Goal: Find specific page/section: Find specific page/section

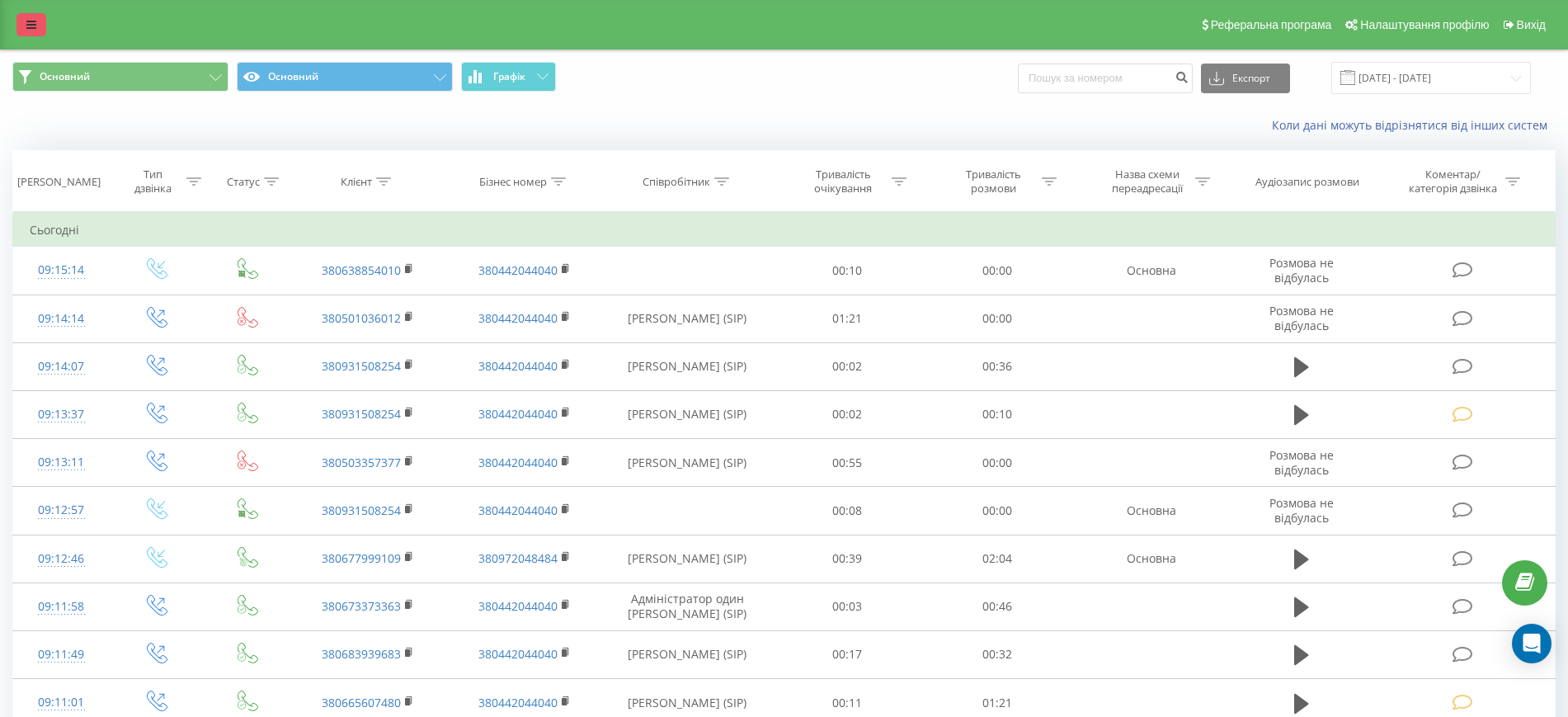
click at [32, 30] on icon at bounding box center [32, 25] width 10 height 12
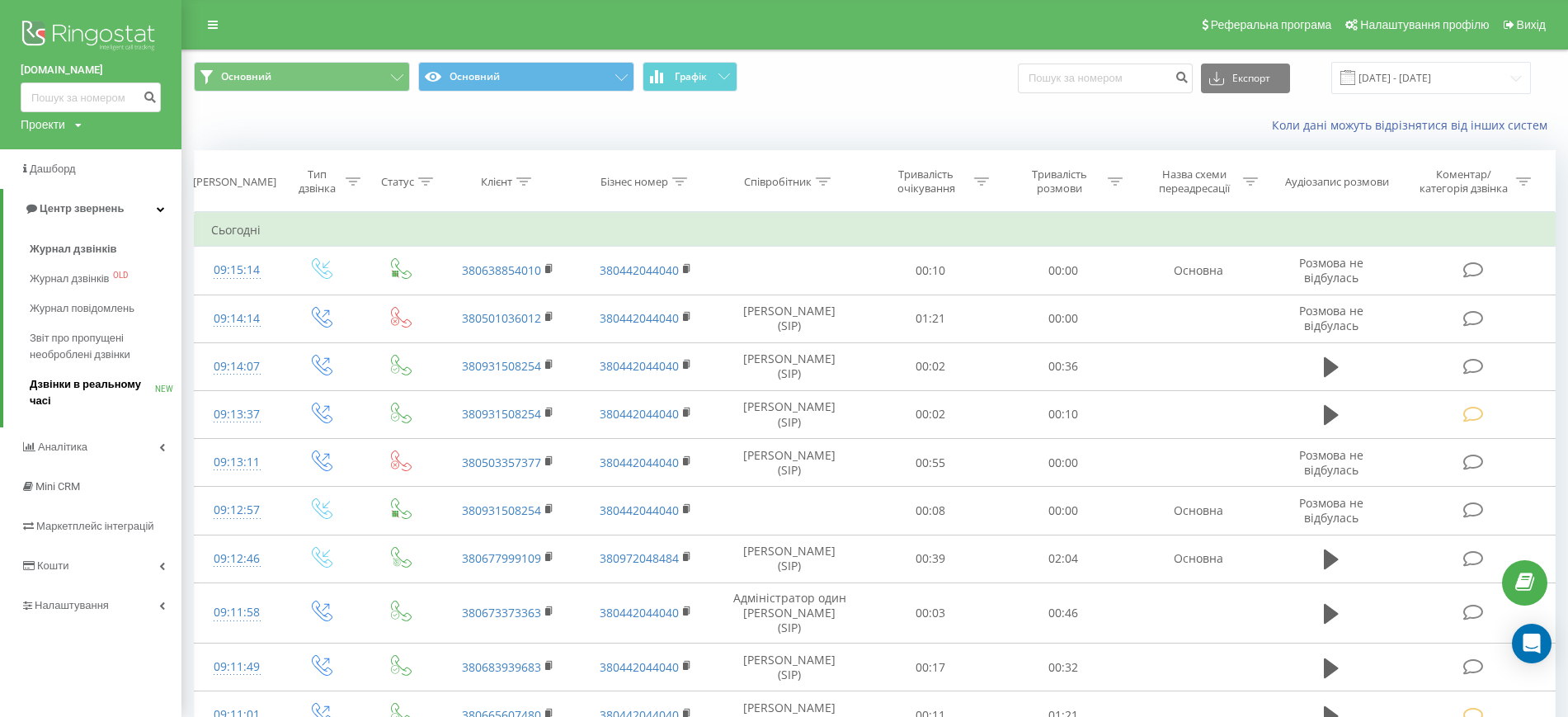
click at [59, 371] on link "Дзвінки в реальному часі NEW" at bounding box center [106, 392] width 152 height 46
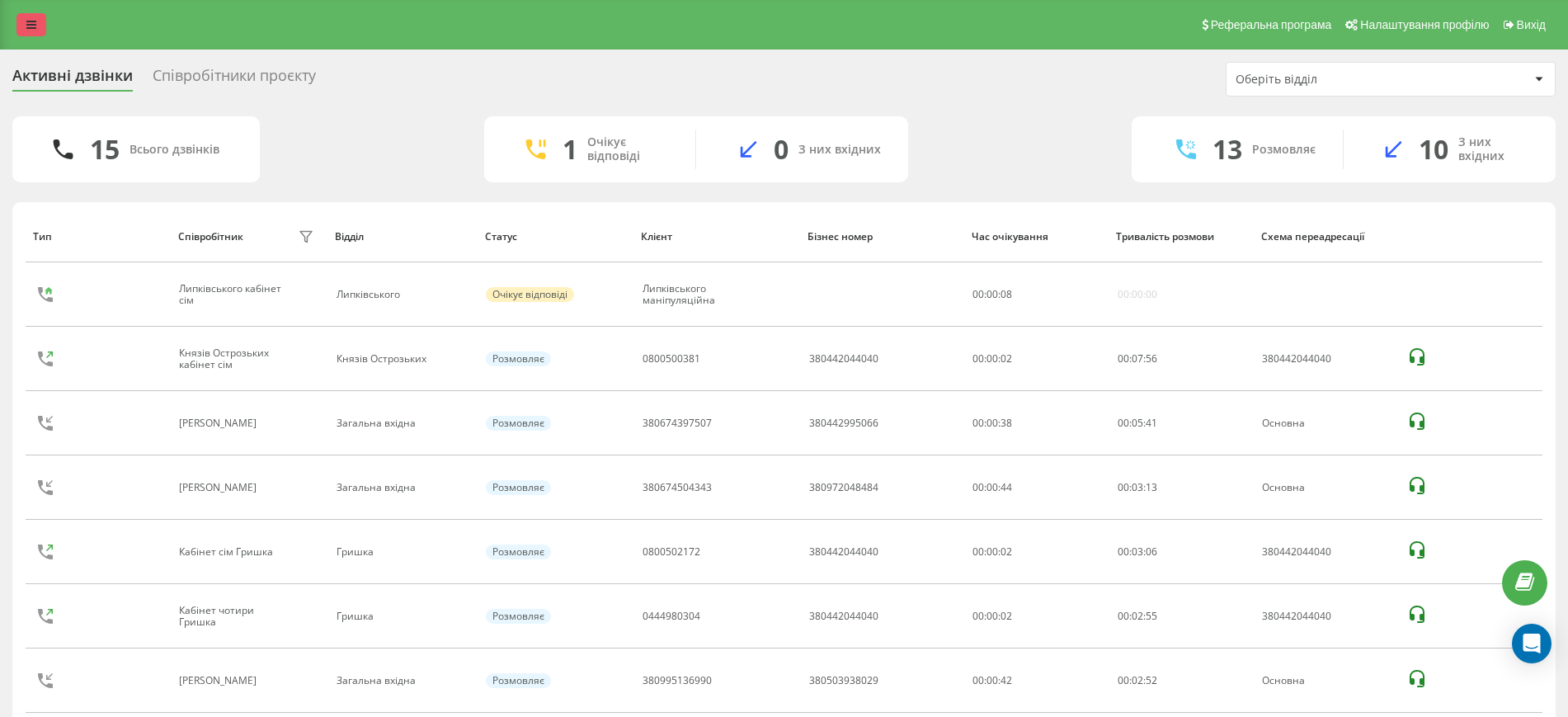
click at [28, 19] on icon at bounding box center [32, 25] width 10 height 12
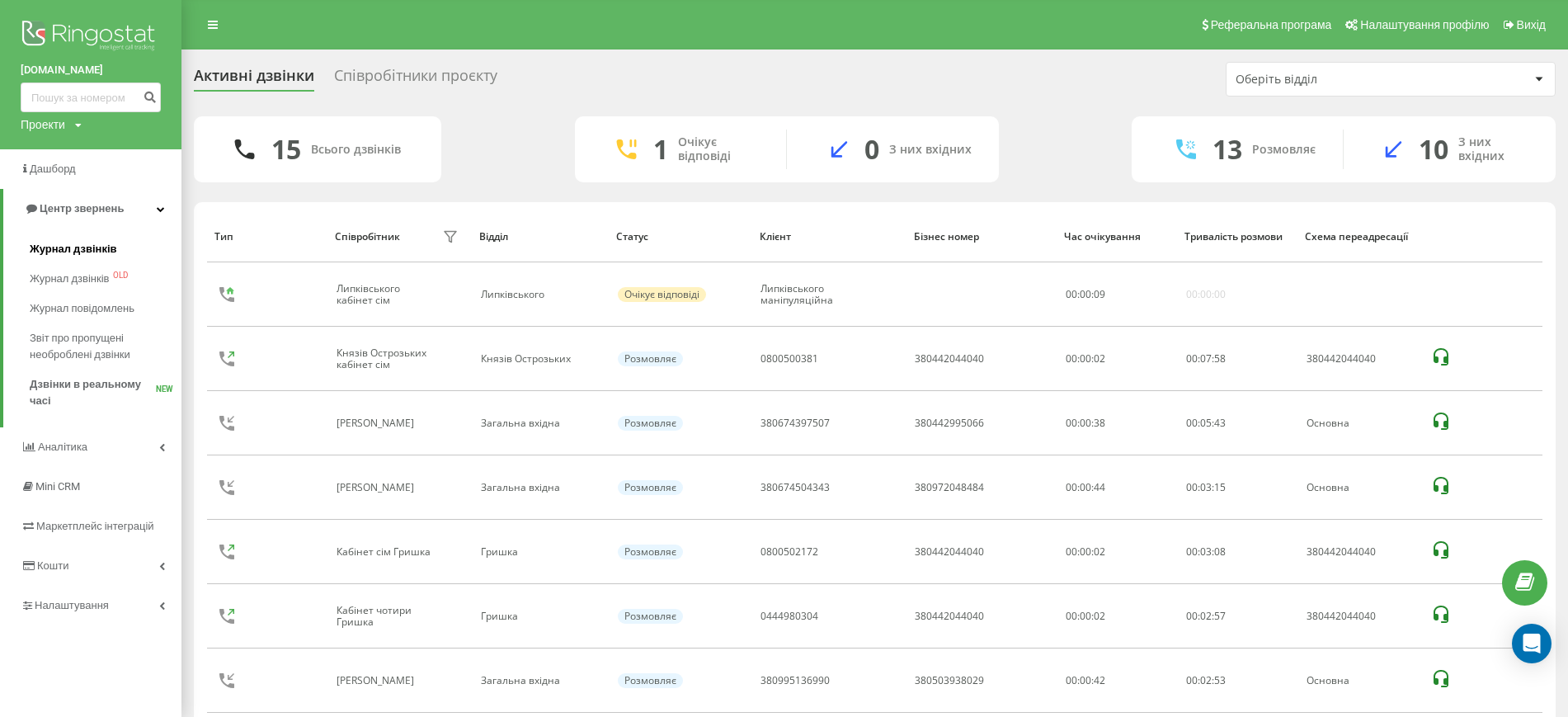
click at [68, 251] on span "Журнал дзвінків" at bounding box center [73, 249] width 87 height 17
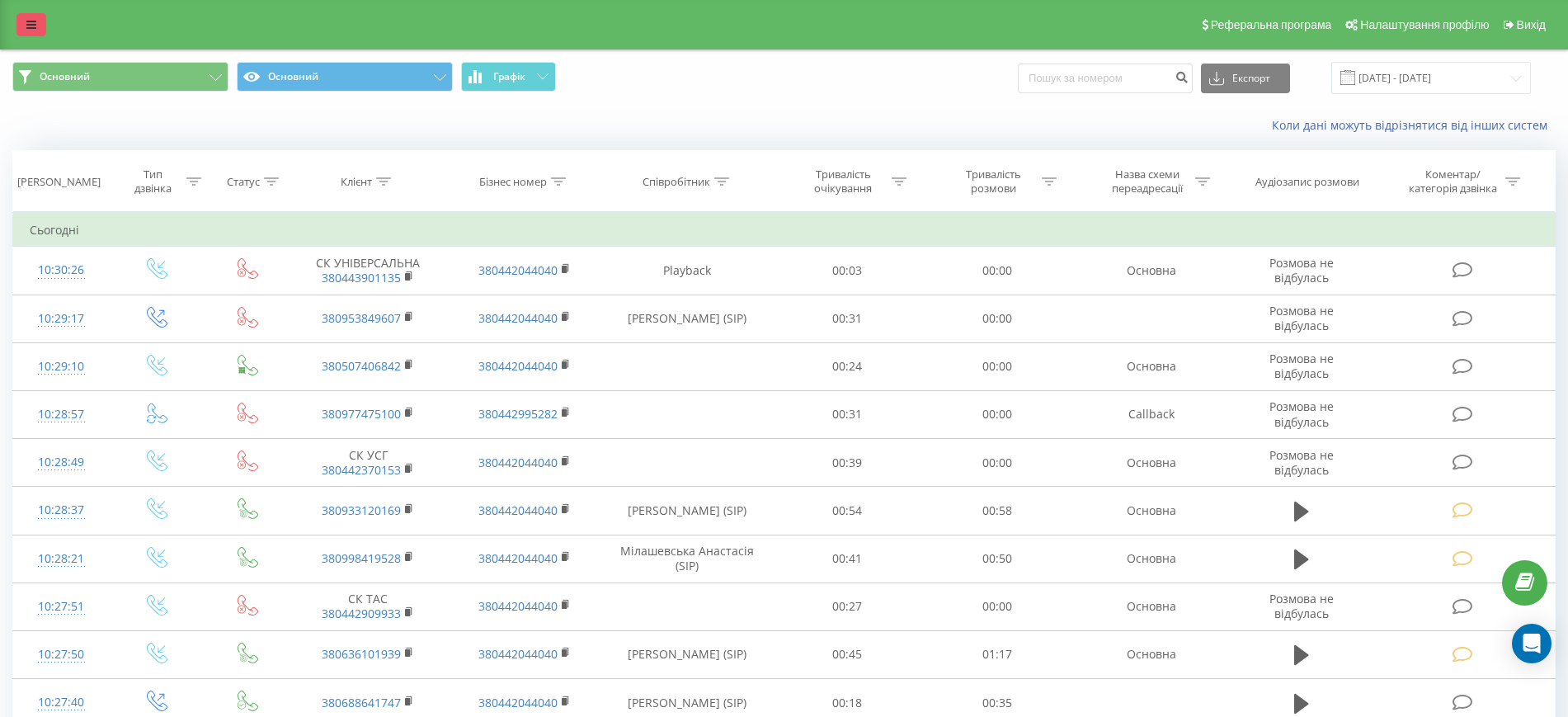
click at [29, 20] on icon at bounding box center [32, 25] width 10 height 12
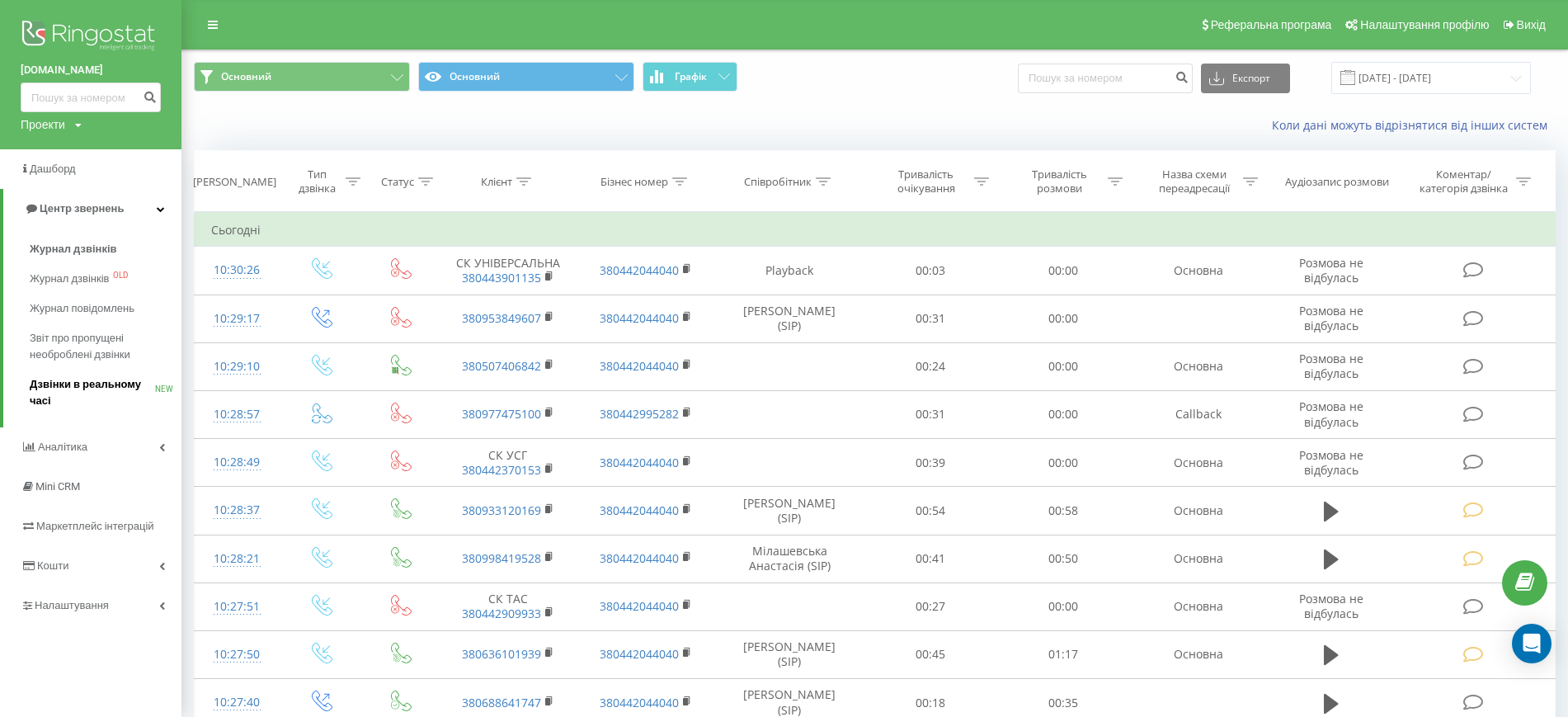
click at [65, 384] on span "Дзвінки в реальному часі" at bounding box center [92, 393] width 126 height 33
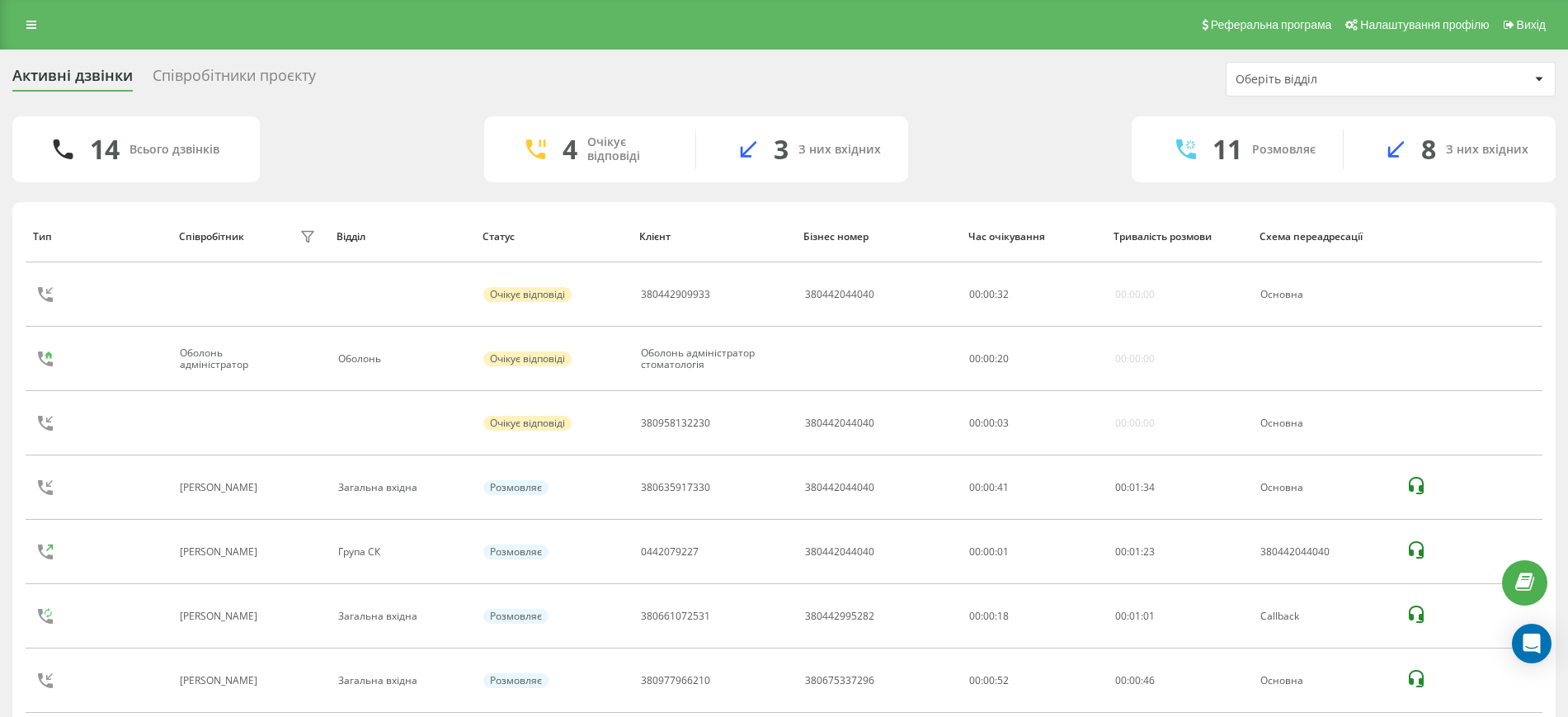
click at [263, 79] on div "Співробітники проєкту" at bounding box center [234, 79] width 163 height 26
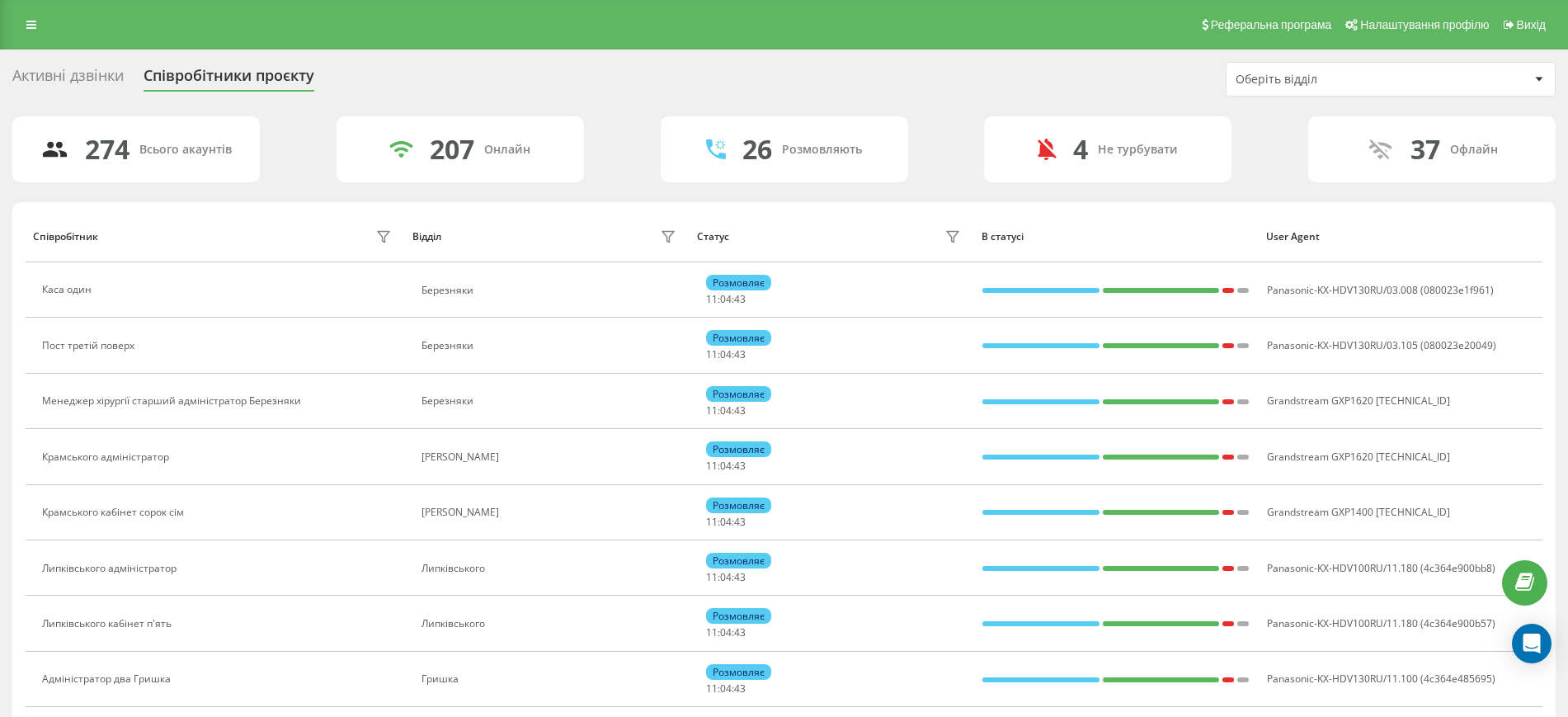
click at [1502, 82] on div "Оберіть відділ" at bounding box center [1382, 79] width 294 height 14
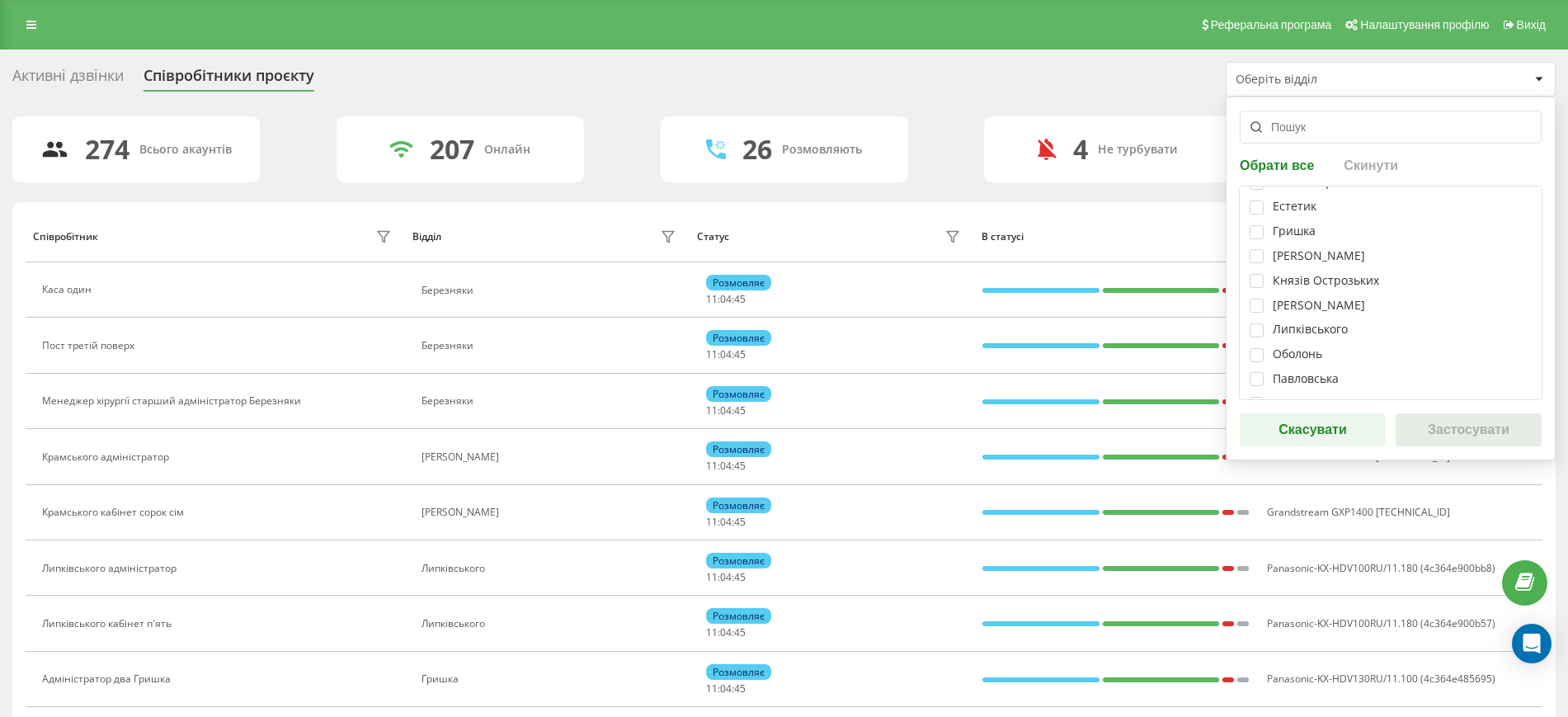
scroll to position [207, 0]
click at [1266, 371] on div "Загальна вхідна" at bounding box center [1391, 366] width 282 height 14
click at [1252, 359] on label at bounding box center [1256, 359] width 14 height 0
checkbox input "true"
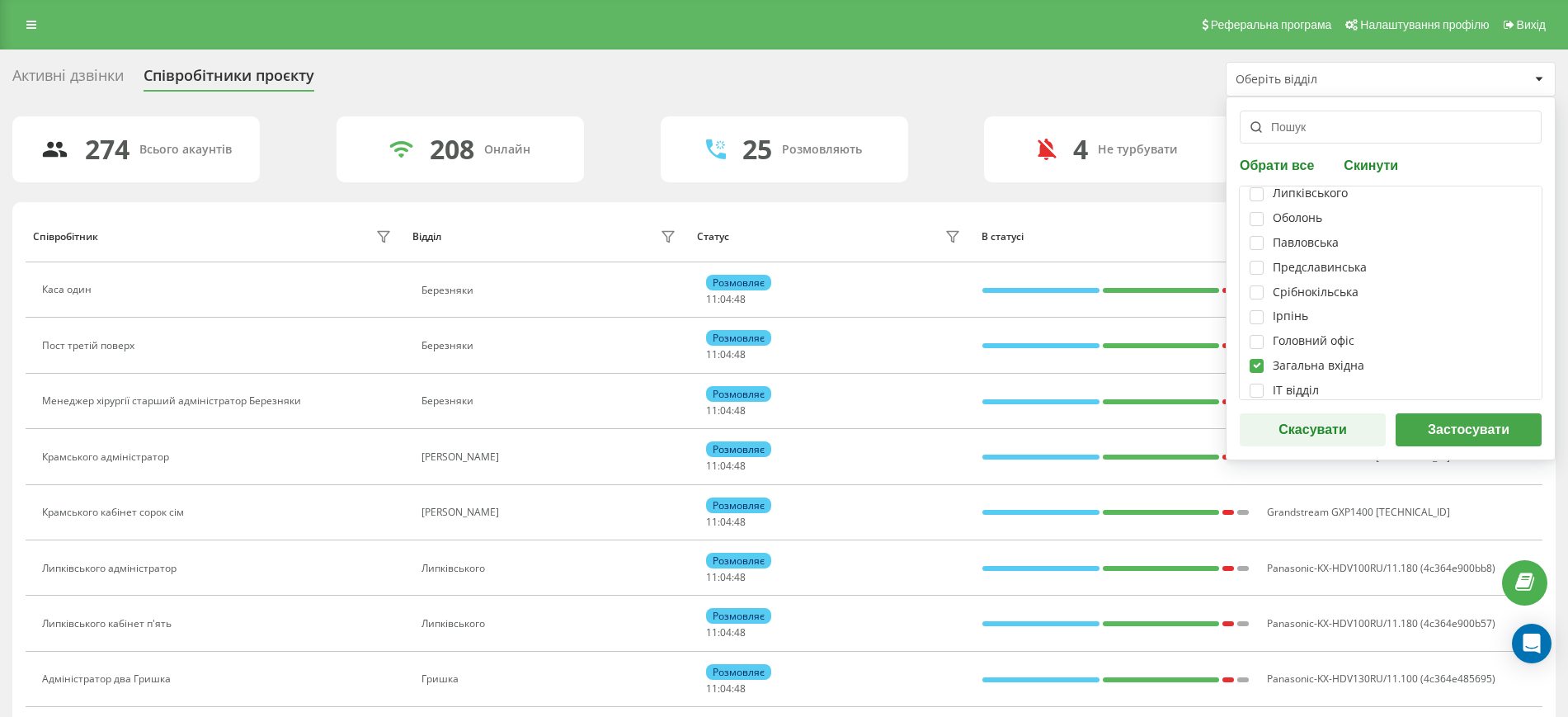
click at [1431, 426] on button "Застосувати" at bounding box center [1468, 430] width 146 height 33
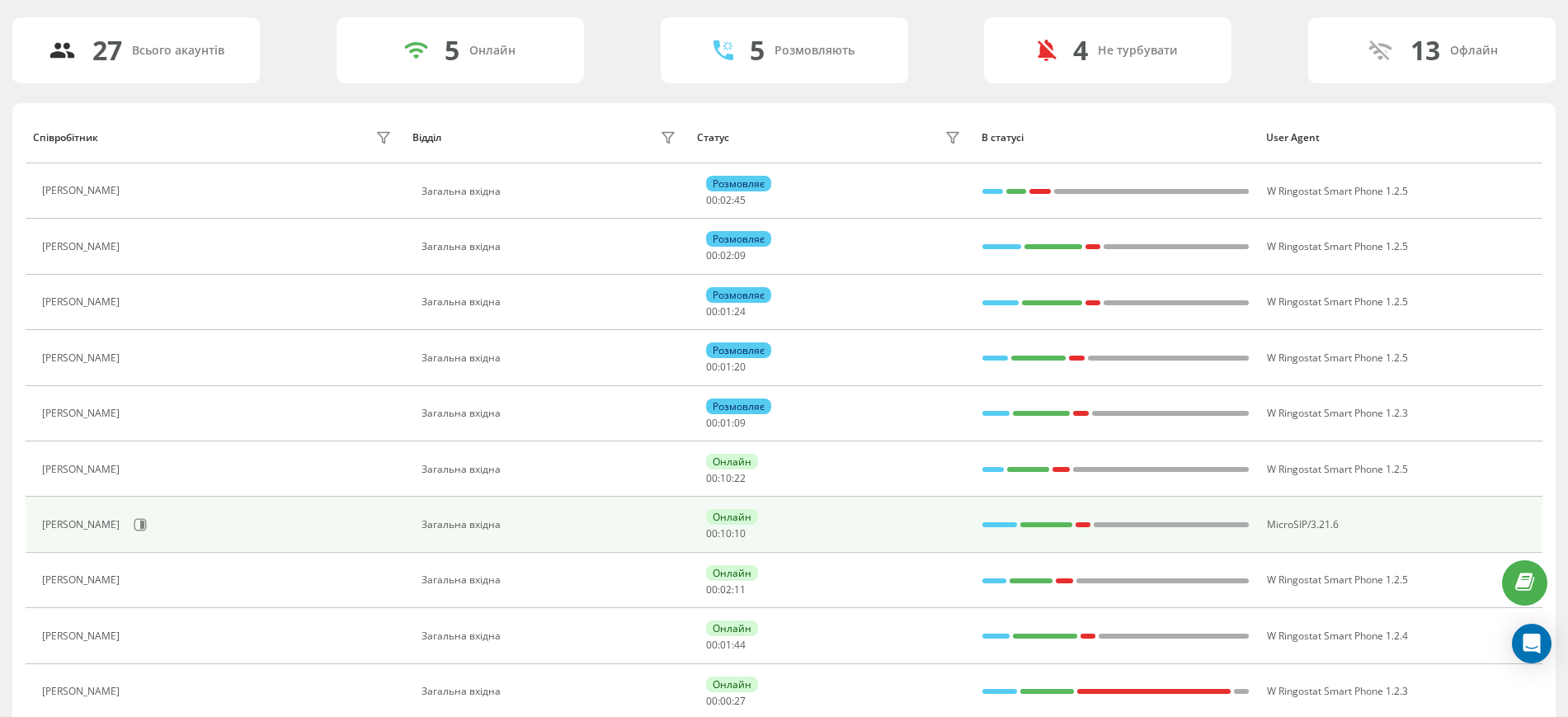
scroll to position [0, 0]
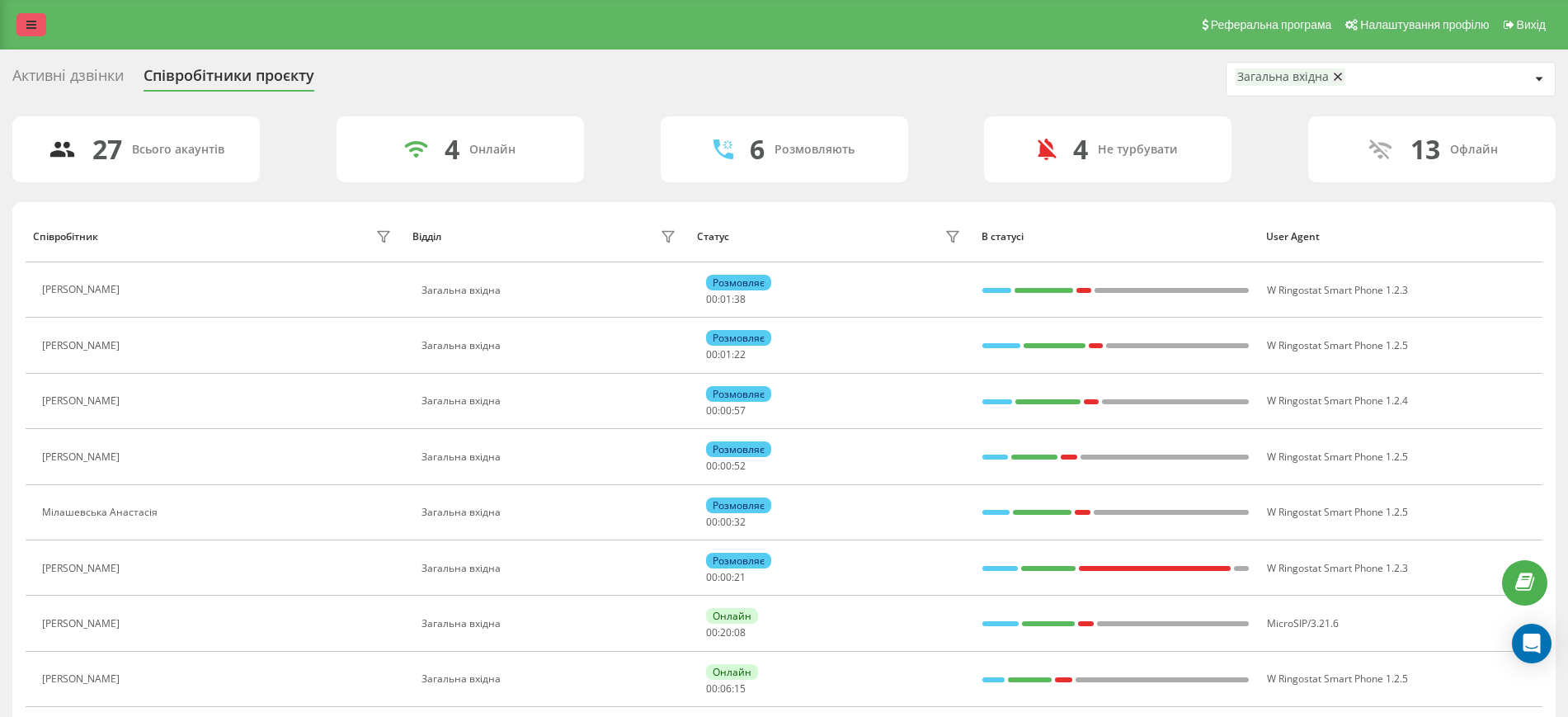
click at [29, 19] on icon at bounding box center [32, 25] width 10 height 12
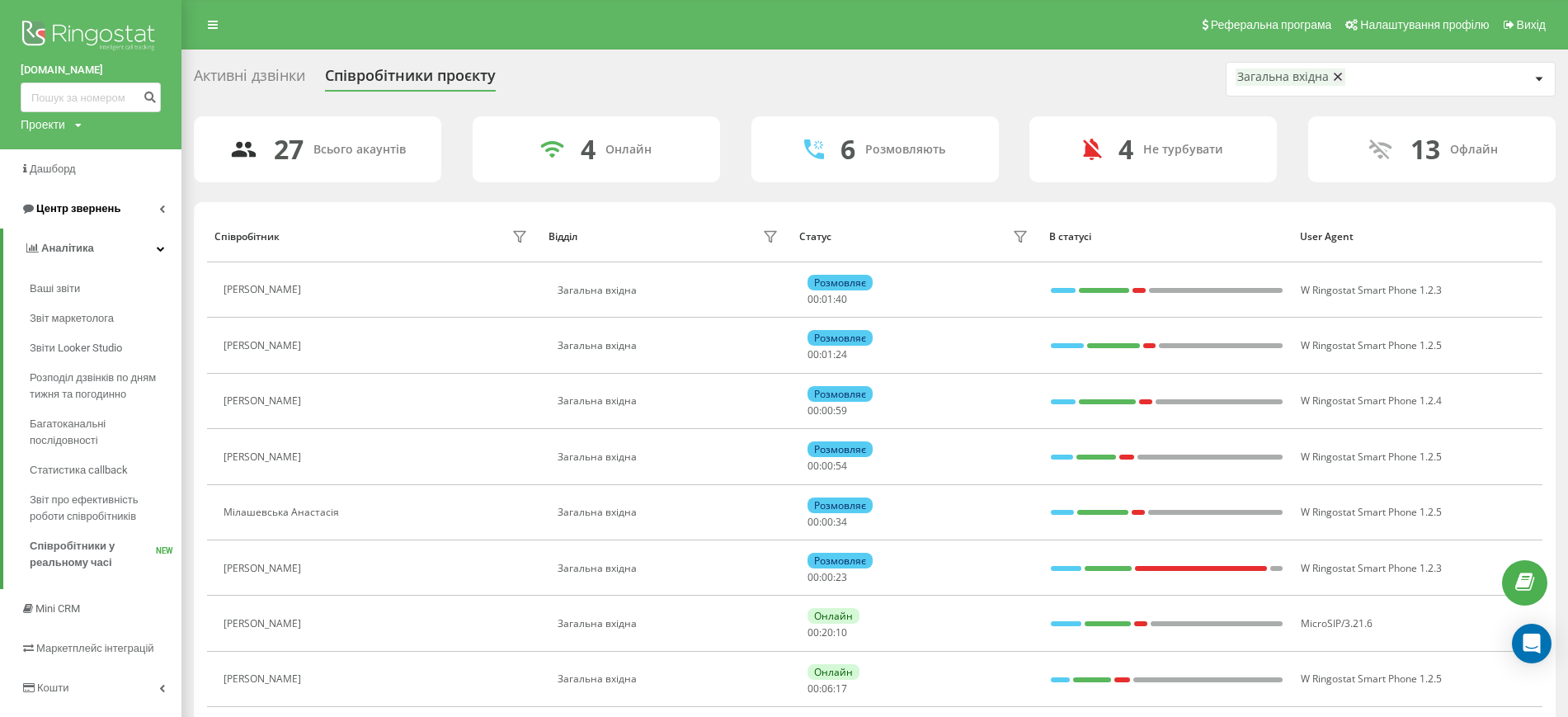
click at [86, 220] on link "Центр звернень" at bounding box center [91, 209] width 182 height 40
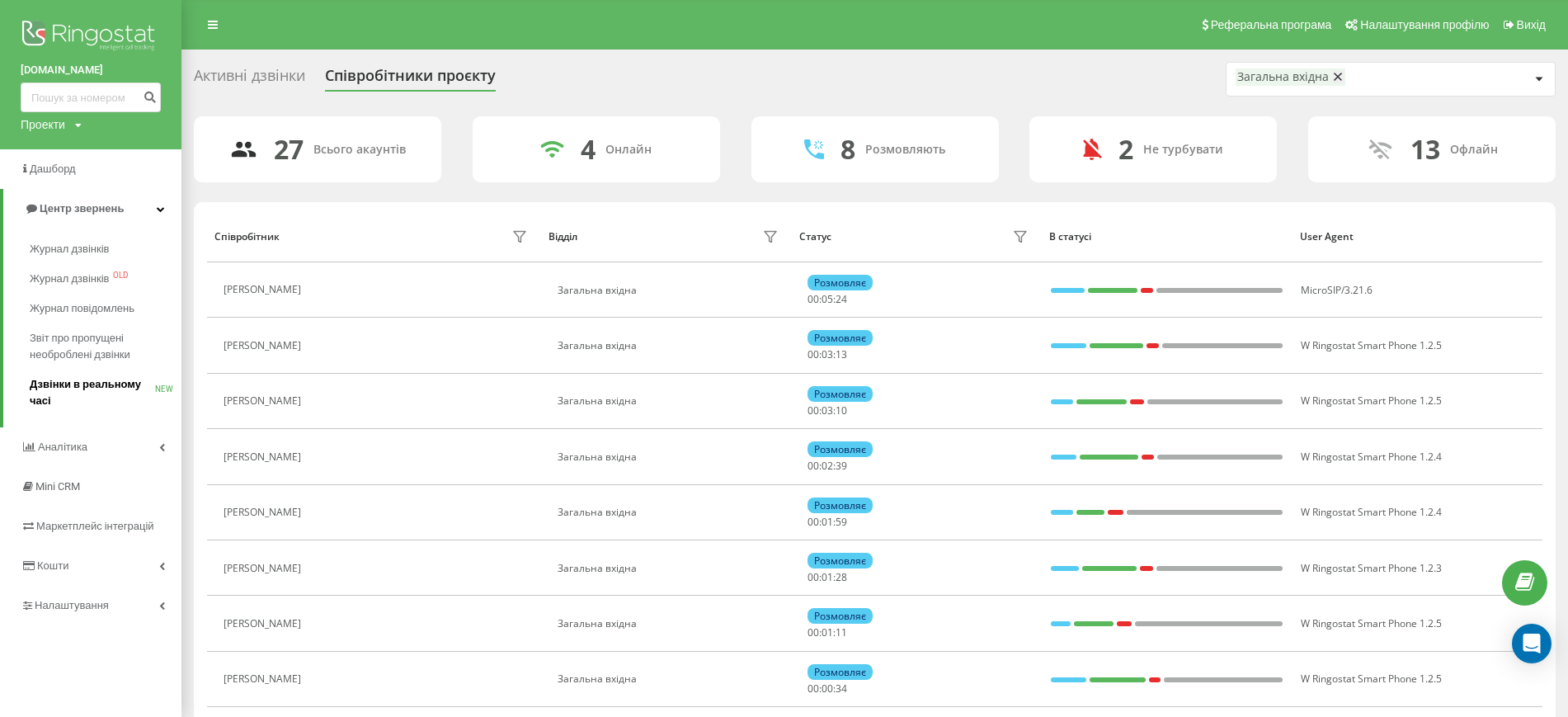
click at [47, 381] on span "Дзвінки в реальному часі" at bounding box center [92, 393] width 126 height 33
